Goal: Task Accomplishment & Management: Manage account settings

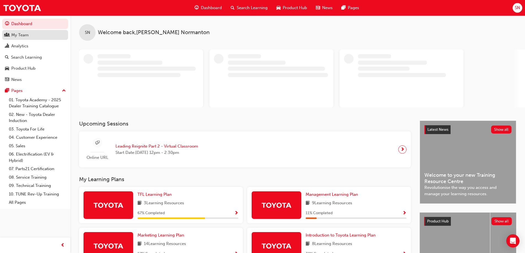
click at [15, 34] on div "My Team" at bounding box center [19, 35] width 17 height 6
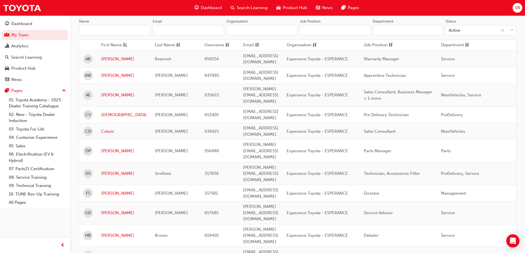
scroll to position [83, 0]
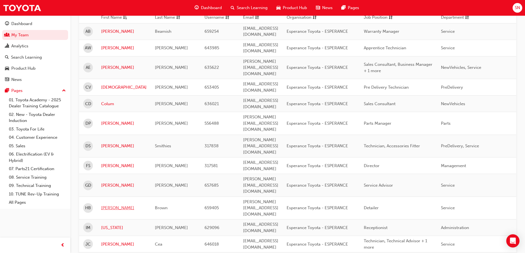
click at [103, 205] on link "[PERSON_NAME]" at bounding box center [123, 208] width 45 height 6
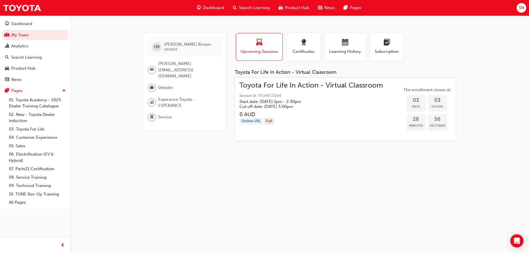
click at [290, 86] on span "Toyota For Life In Action - Virtual Classroom" at bounding box center [311, 85] width 144 height 6
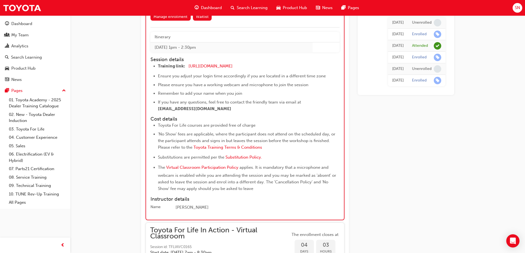
scroll to position [581, 0]
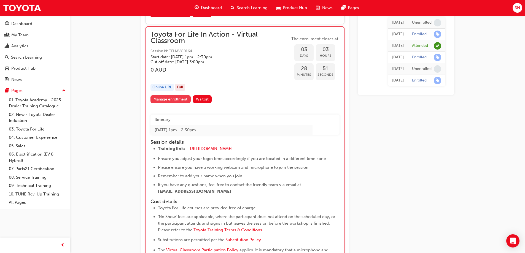
click at [163, 101] on link "Manage enrollment" at bounding box center [170, 99] width 40 height 8
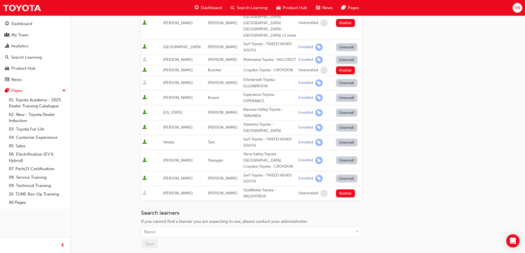
scroll to position [220, 0]
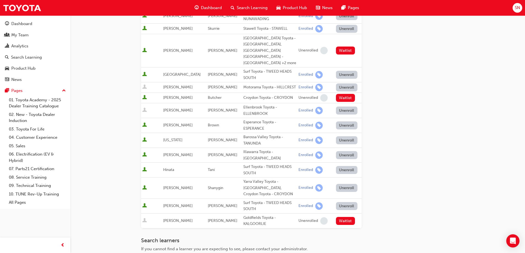
click at [355, 122] on div "Unenroll" at bounding box center [348, 126] width 25 height 8
click at [344, 122] on button "Unenroll" at bounding box center [346, 126] width 21 height 8
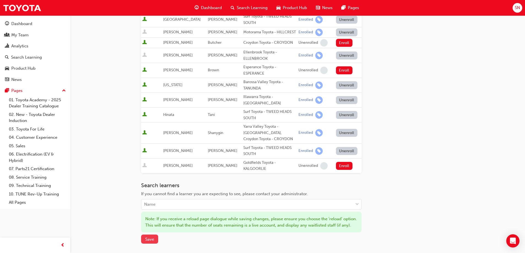
click at [151, 237] on span "Save" at bounding box center [149, 239] width 9 height 5
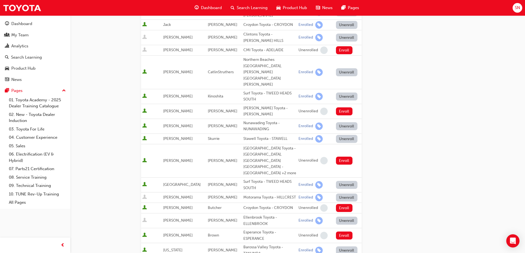
scroll to position [0, 0]
